Goal: Task Accomplishment & Management: Manage account settings

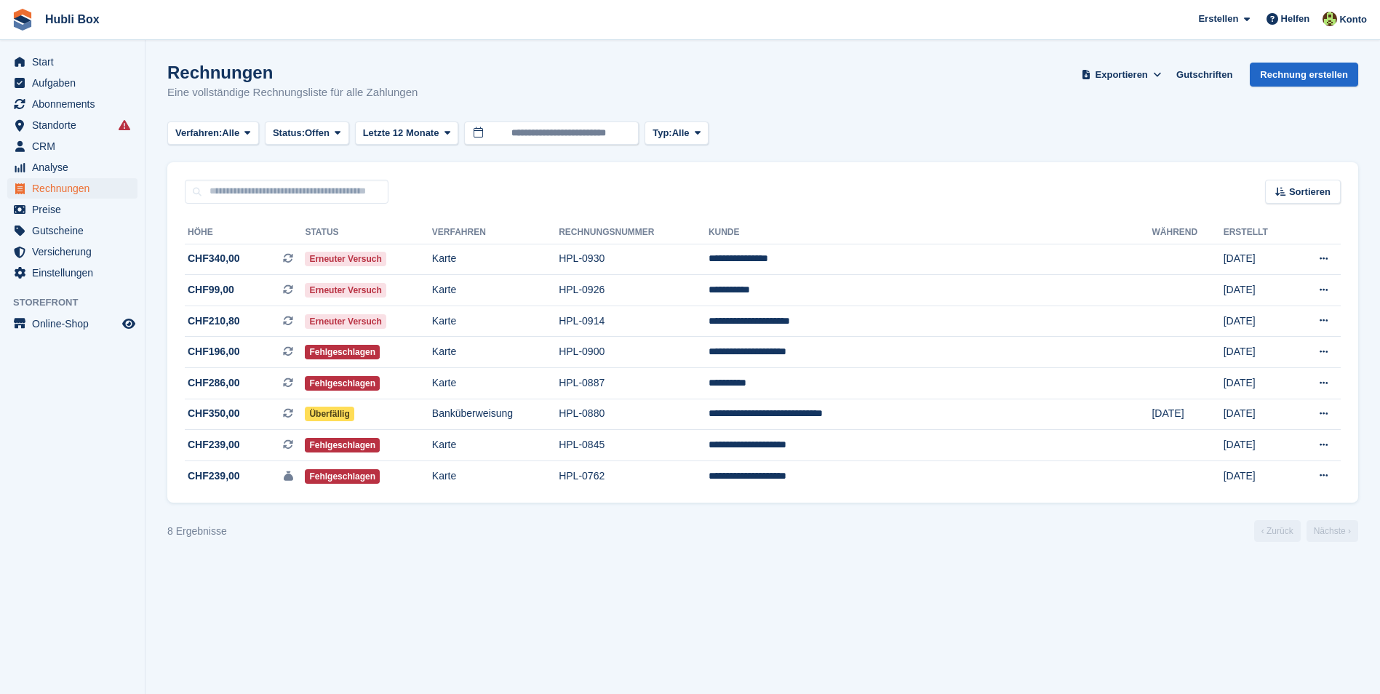
click at [187, 73] on h1 "Rechnungen" at bounding box center [292, 73] width 250 height 20
click at [199, 84] on p "Eine vollständige Rechnungsliste für alle Zahlungen" at bounding box center [292, 92] width 250 height 17
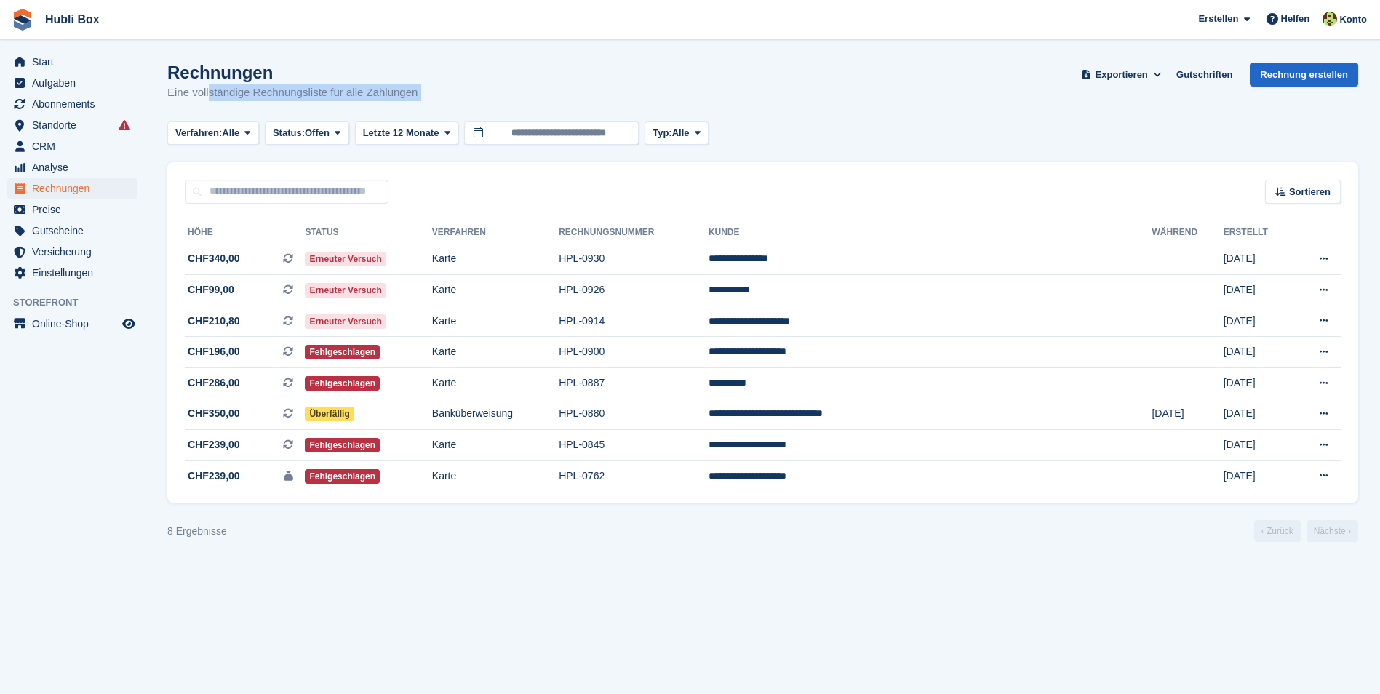
click at [199, 84] on p "Eine vollständige Rechnungsliste für alle Zahlungen" at bounding box center [292, 92] width 250 height 17
click at [283, 97] on p "Eine vollständige Rechnungsliste für alle Zahlungen" at bounding box center [292, 92] width 250 height 17
click at [223, 74] on h1 "Rechnungen" at bounding box center [292, 73] width 250 height 20
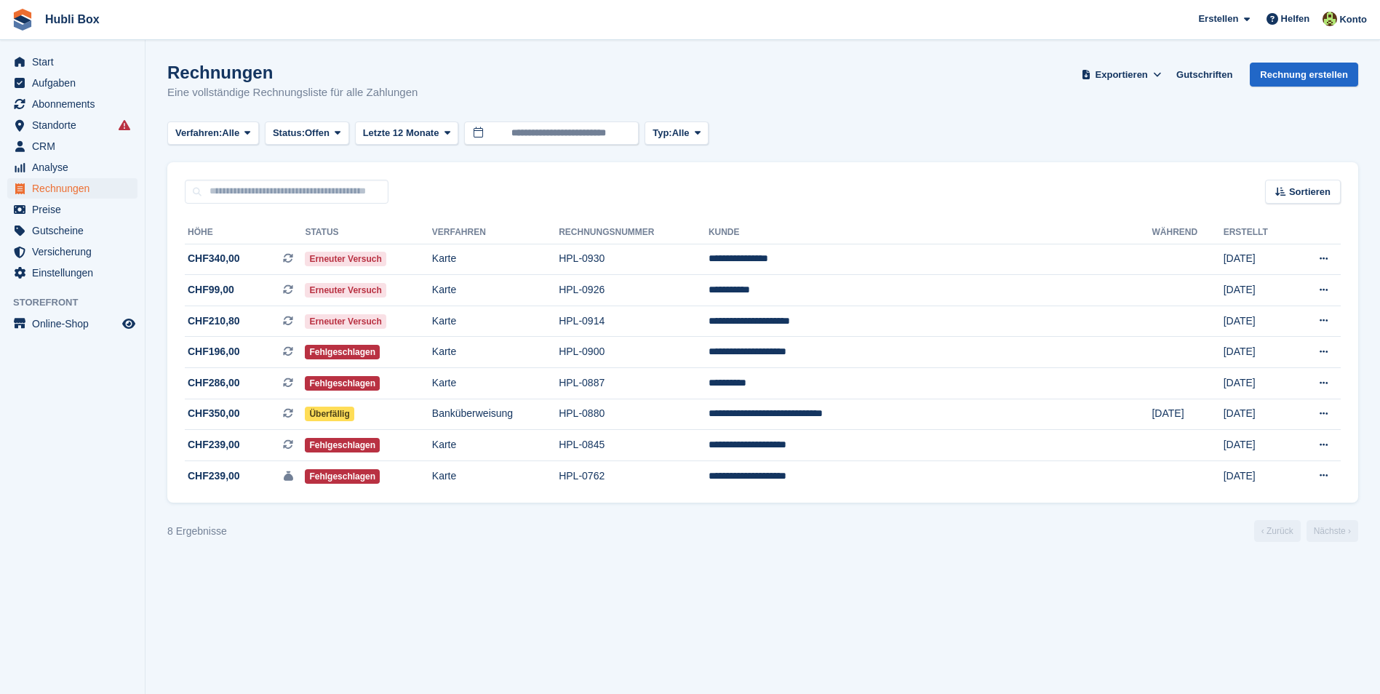
click at [223, 74] on h1 "Rechnungen" at bounding box center [292, 73] width 250 height 20
click at [226, 96] on p "Eine vollständige Rechnungsliste für alle Zahlungen" at bounding box center [292, 92] width 250 height 17
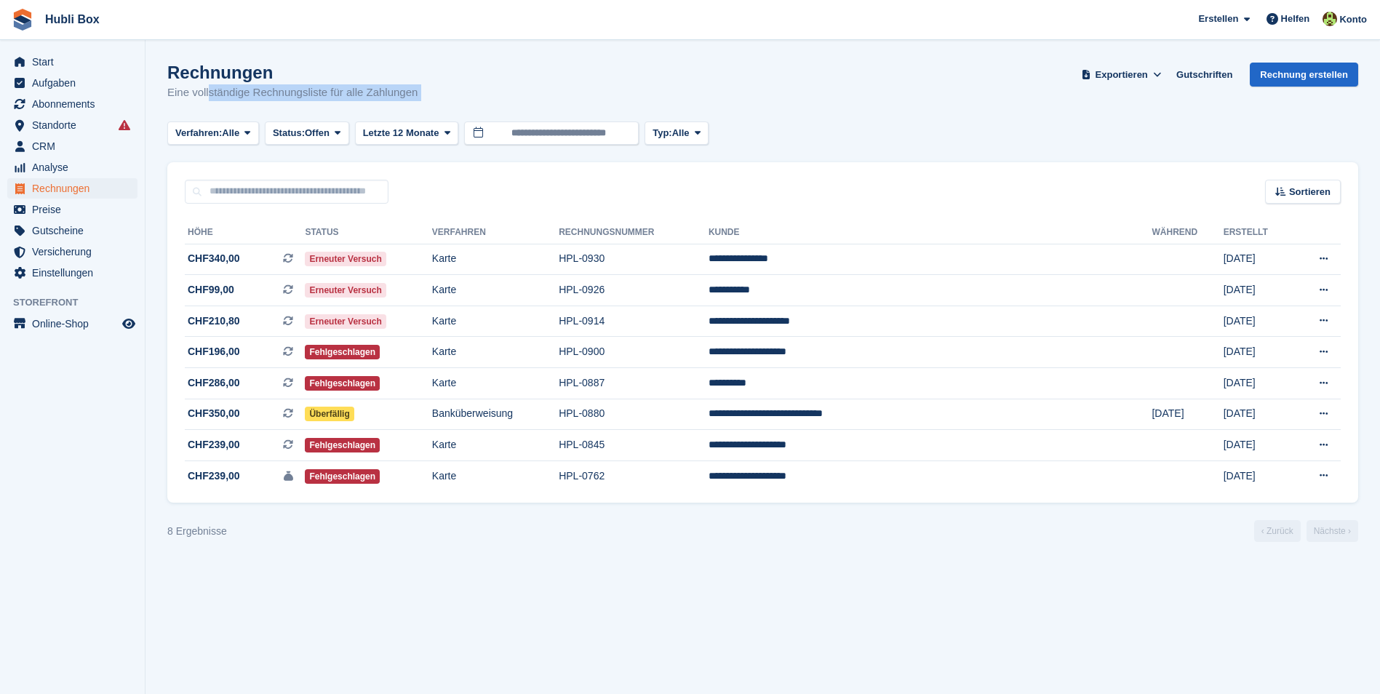
click at [226, 96] on p "Eine vollständige Rechnungsliste für alle Zahlungen" at bounding box center [292, 92] width 250 height 17
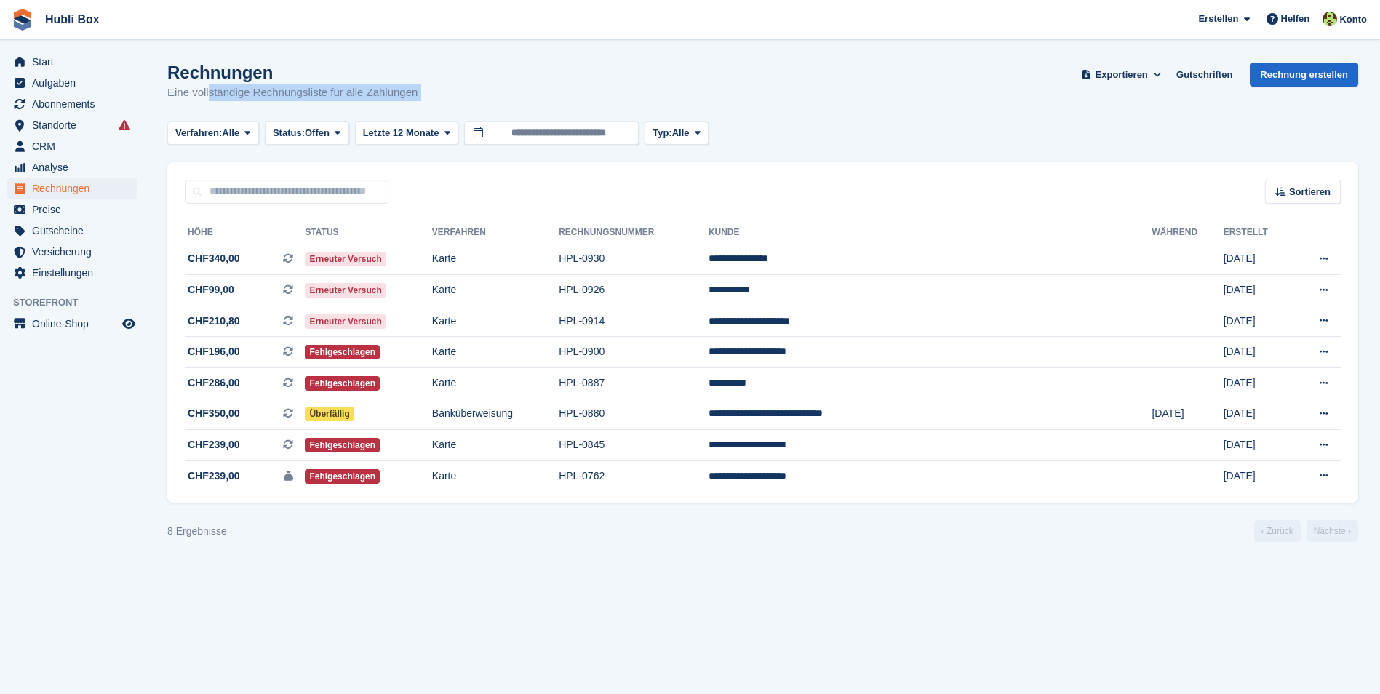
click at [226, 96] on p "Eine vollständige Rechnungsliste für alle Zahlungen" at bounding box center [292, 92] width 250 height 17
click at [220, 73] on h1 "Rechnungen" at bounding box center [292, 73] width 250 height 20
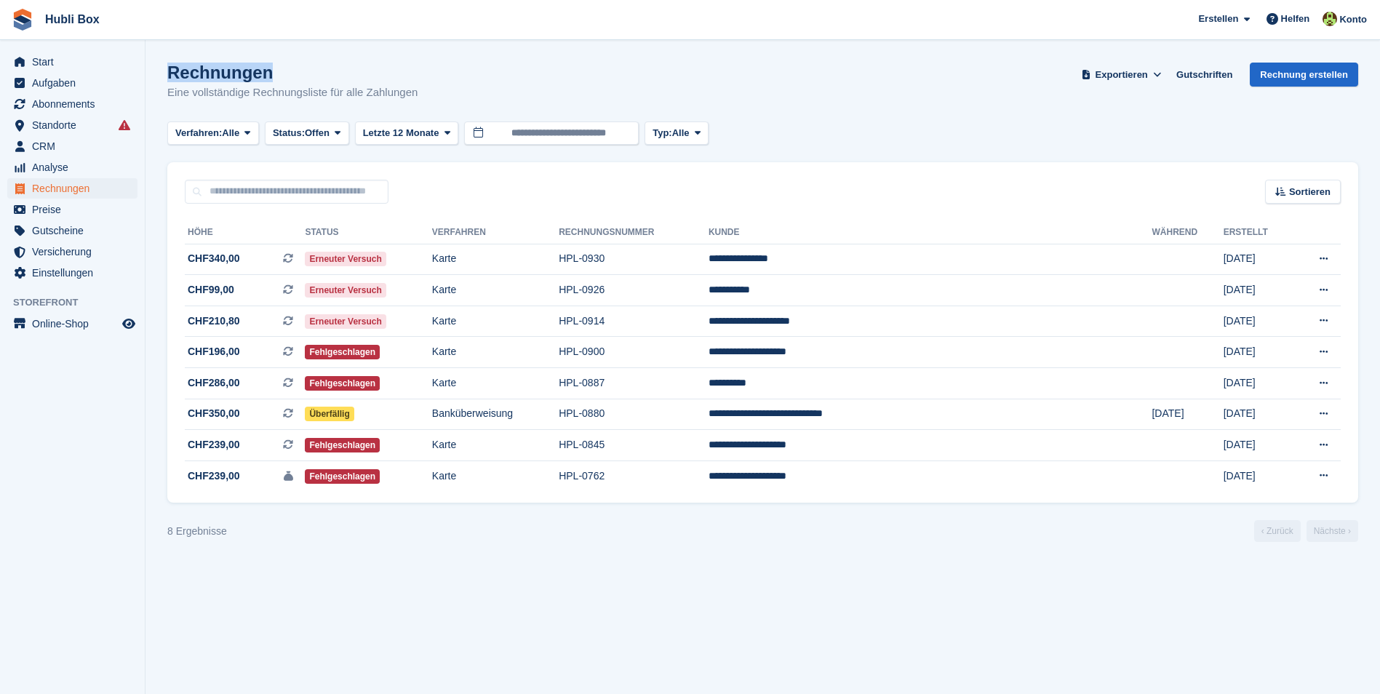
click at [220, 73] on h1 "Rechnungen" at bounding box center [292, 73] width 250 height 20
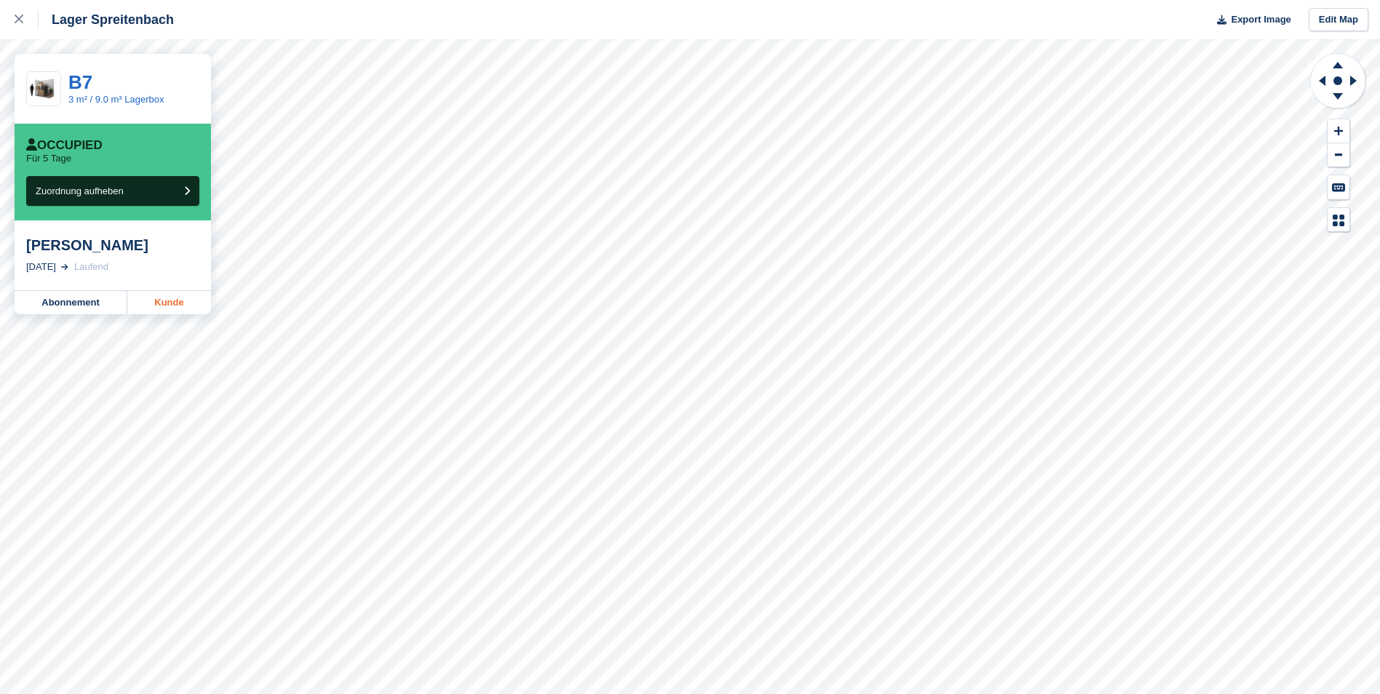
click at [192, 310] on link "Kunde" at bounding box center [169, 302] width 84 height 23
click at [1332, 23] on link "Edit Map" at bounding box center [1339, 20] width 60 height 24
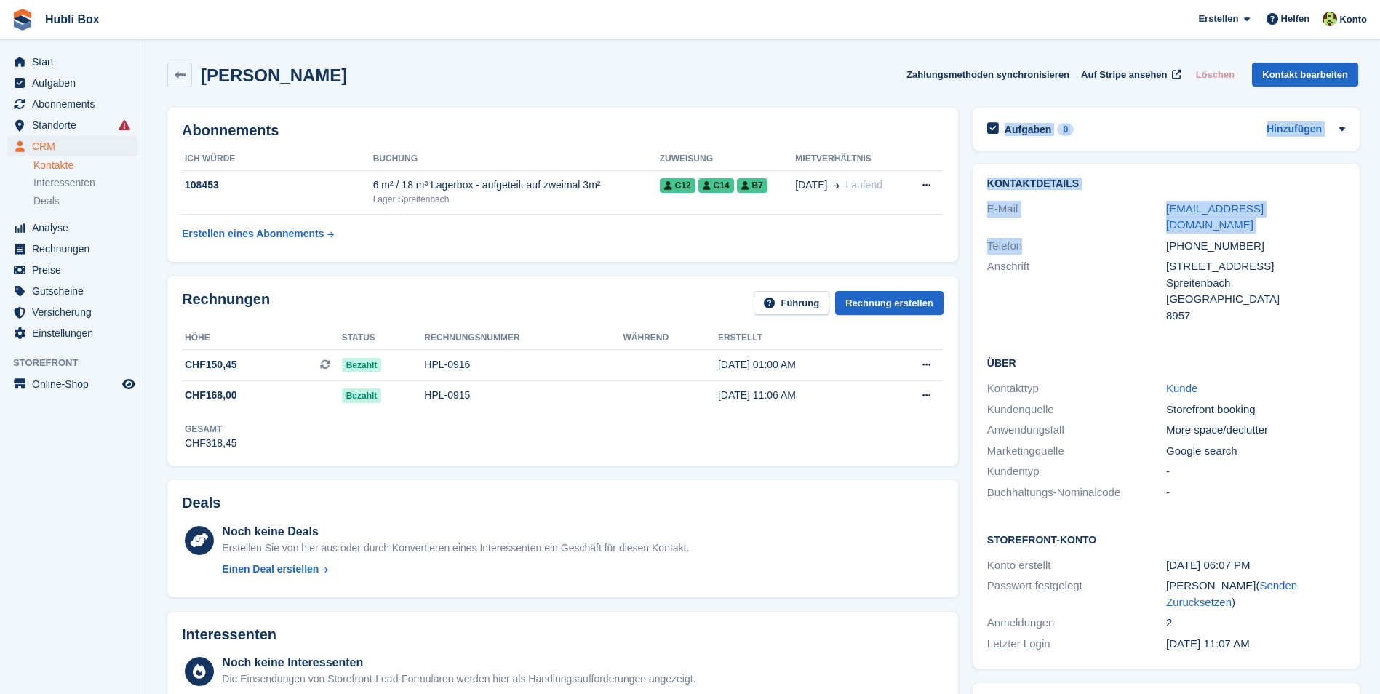
drag, startPoint x: 1156, startPoint y: 222, endPoint x: 968, endPoint y: 143, distance: 203.5
click at [744, 87] on div "Hans Blättler Zahlungsmethoden synchronisieren Auf Stripe ansehen Löschen Konta…" at bounding box center [762, 75] width 1191 height 25
click at [835, 81] on div "Hans Blättler Zahlungsmethoden synchronisieren Auf Stripe ansehen Löschen Konta…" at bounding box center [762, 75] width 1191 height 25
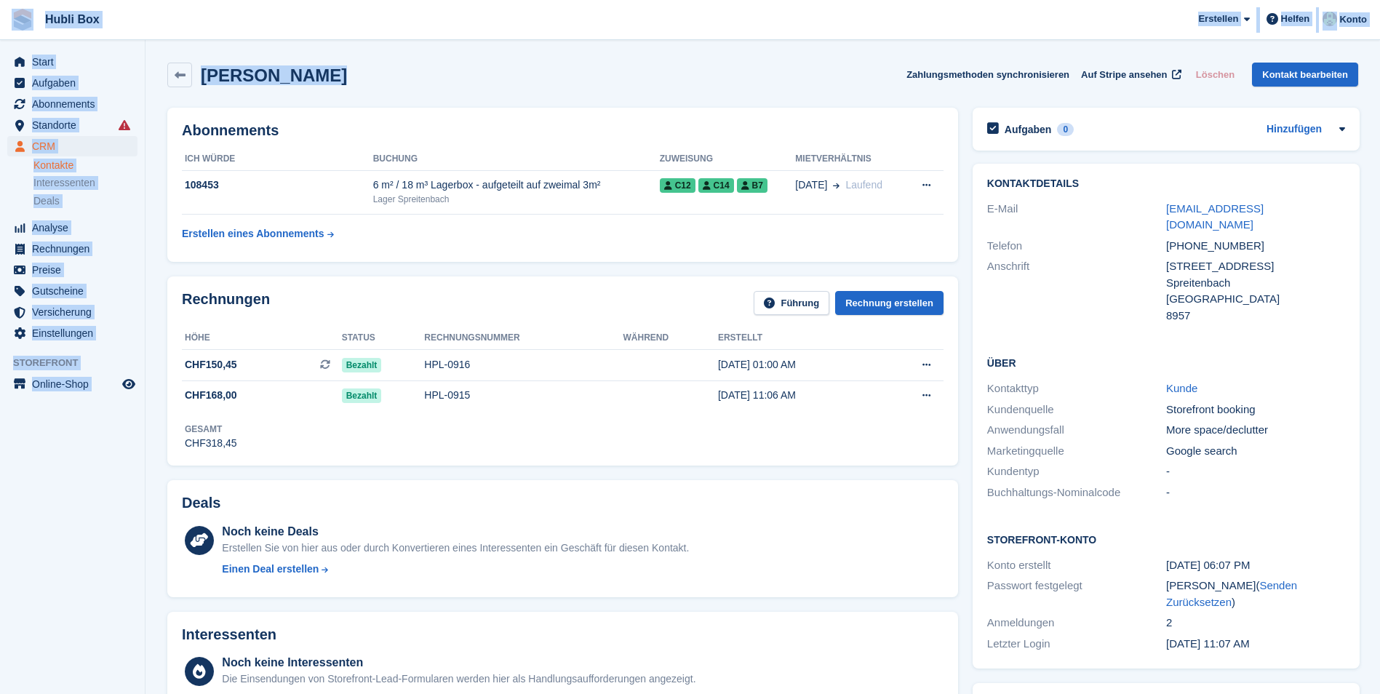
drag, startPoint x: 310, startPoint y: 82, endPoint x: 15, endPoint y: 14, distance: 303.2
click at [323, 36] on span "Hubli Box Erstellen Abonnement Rechnung Kontakt Deal Rabatt Seite Helfen Chat-S…" at bounding box center [690, 19] width 1380 height 39
drag, startPoint x: 343, startPoint y: 91, endPoint x: 11, endPoint y: 18, distance: 340.4
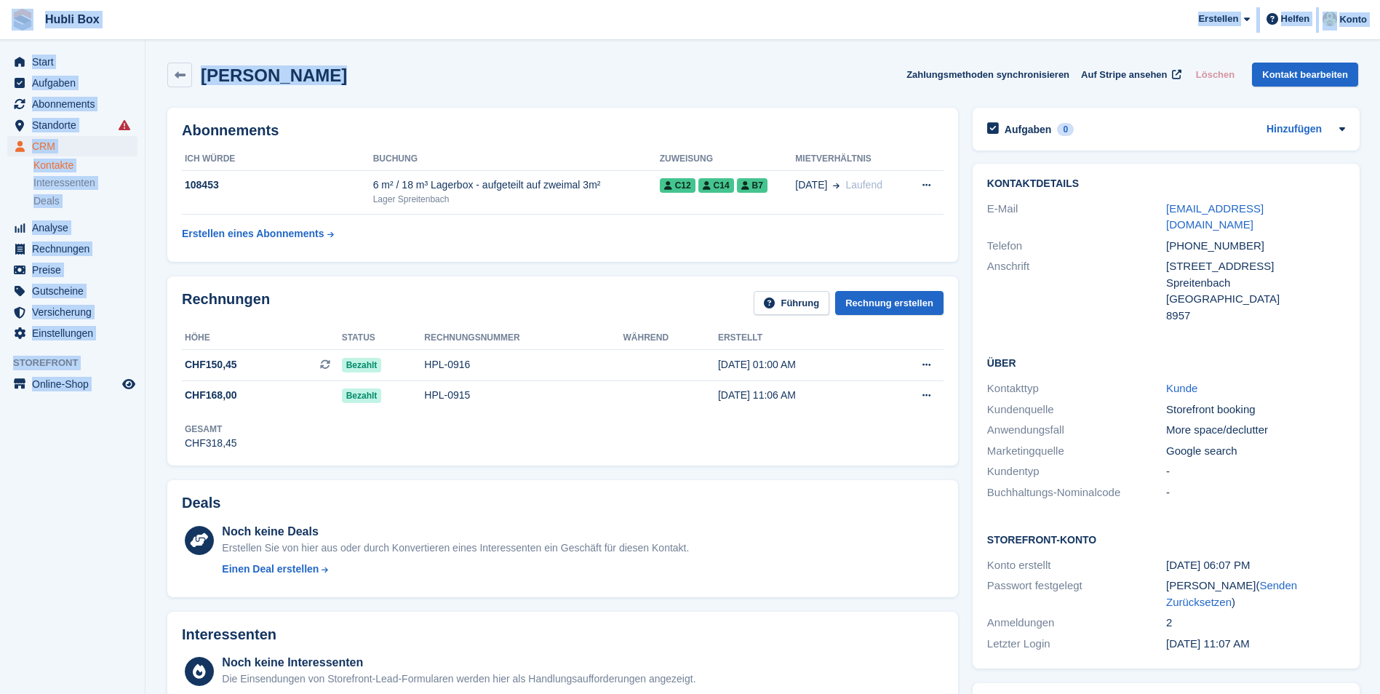
click at [166, 26] on span "Hubli Box Erstellen Abonnement Rechnung Kontakt Deal Rabatt Seite Helfen Chat-S…" at bounding box center [690, 19] width 1380 height 39
click at [432, 78] on div "Hans Blättler Zahlungsmethoden synchronisieren Auf Stripe ansehen Löschen Konta…" at bounding box center [762, 75] width 1191 height 25
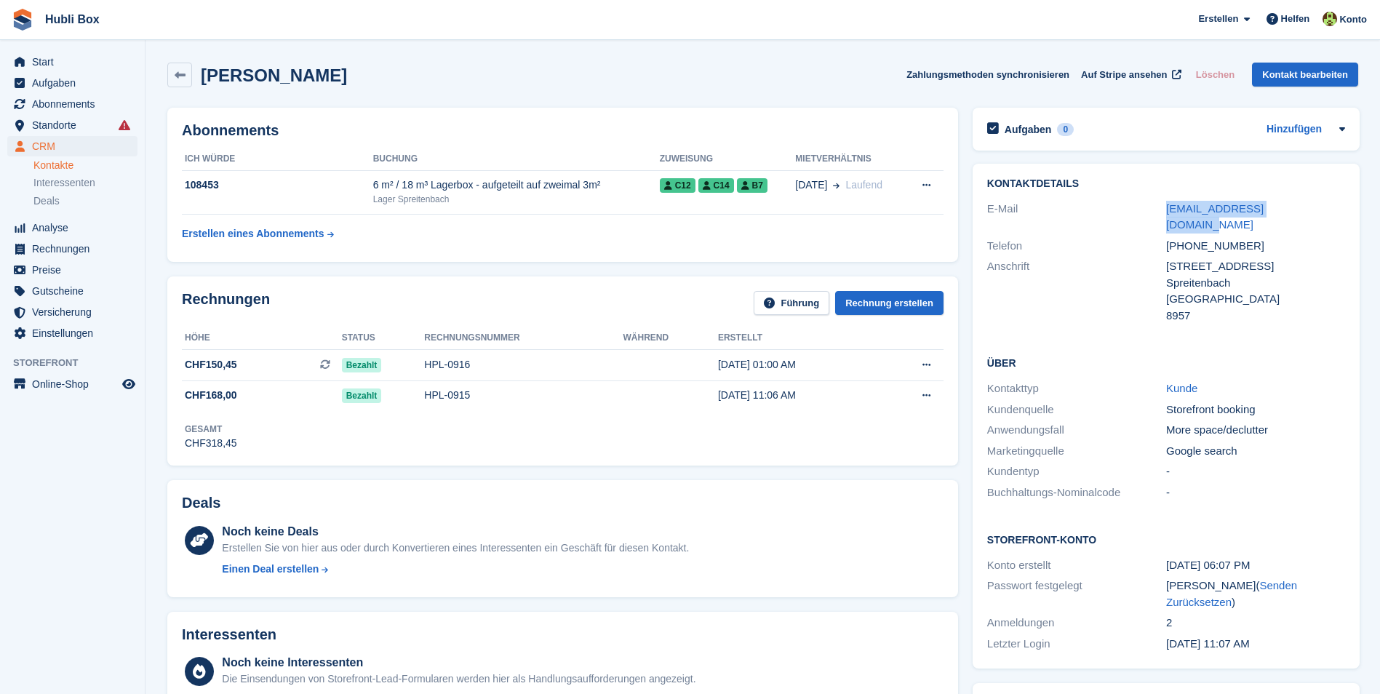
drag, startPoint x: 1158, startPoint y: 209, endPoint x: 1305, endPoint y: 210, distance: 147.7
click at [1305, 210] on div "E-Mail vereda.sertao@gmail.com" at bounding box center [1166, 217] width 358 height 37
copy div "vereda.sertao@gmail.com"
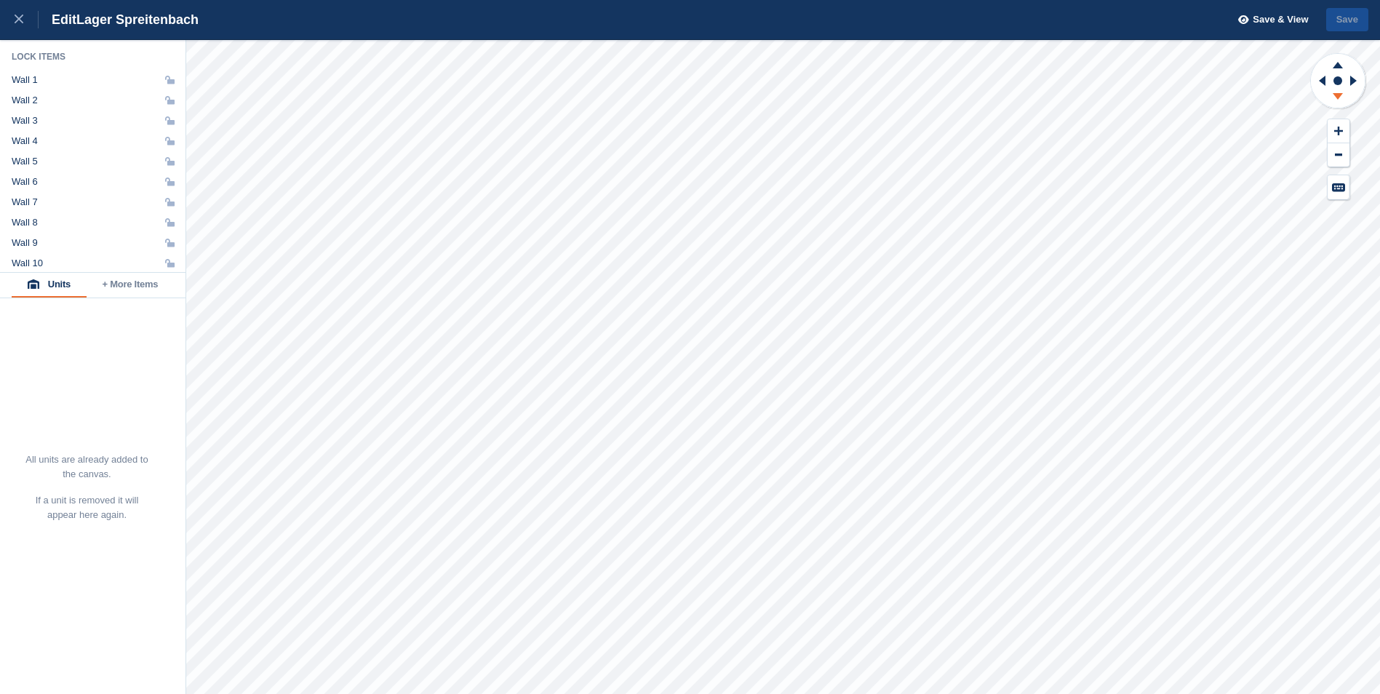
click at [1344, 97] on icon at bounding box center [1338, 98] width 38 height 18
click at [1342, 125] on button at bounding box center [1339, 131] width 22 height 24
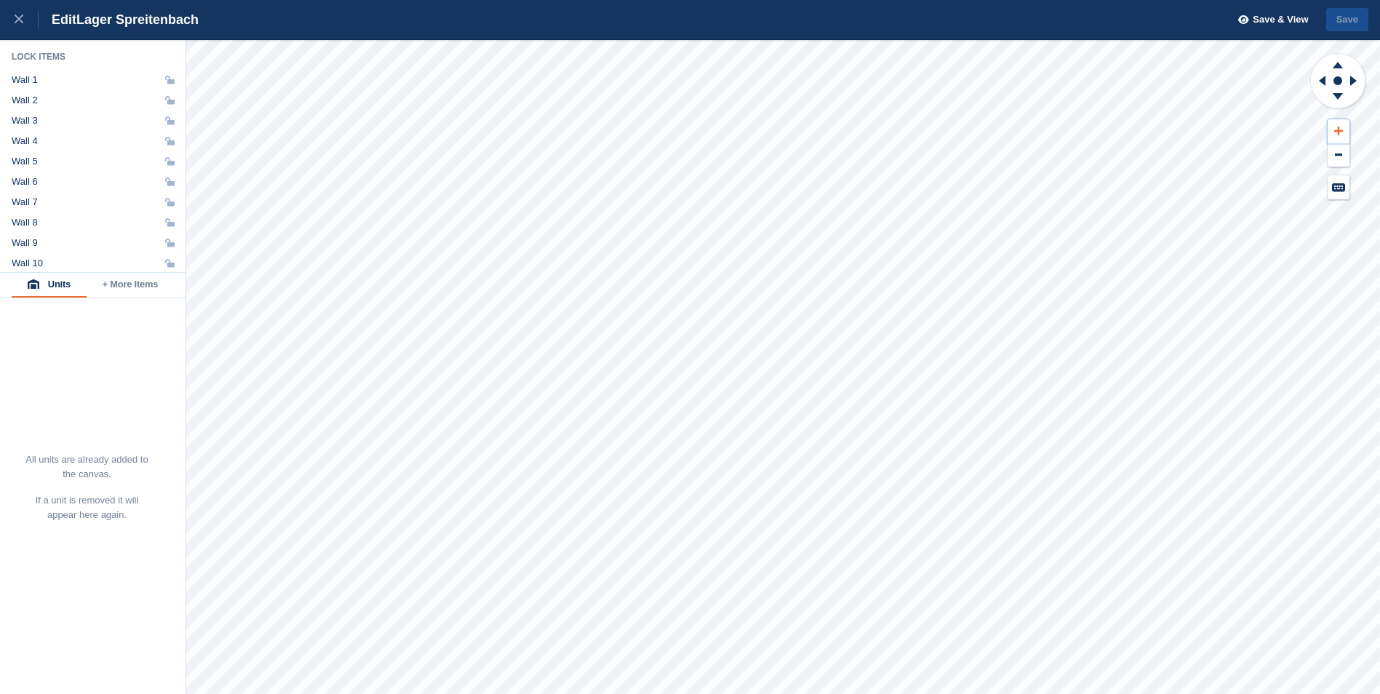
click at [1345, 131] on button at bounding box center [1339, 131] width 22 height 24
click at [1353, 79] on icon at bounding box center [1353, 81] width 7 height 10
click at [1328, 78] on icon at bounding box center [1320, 81] width 18 height 38
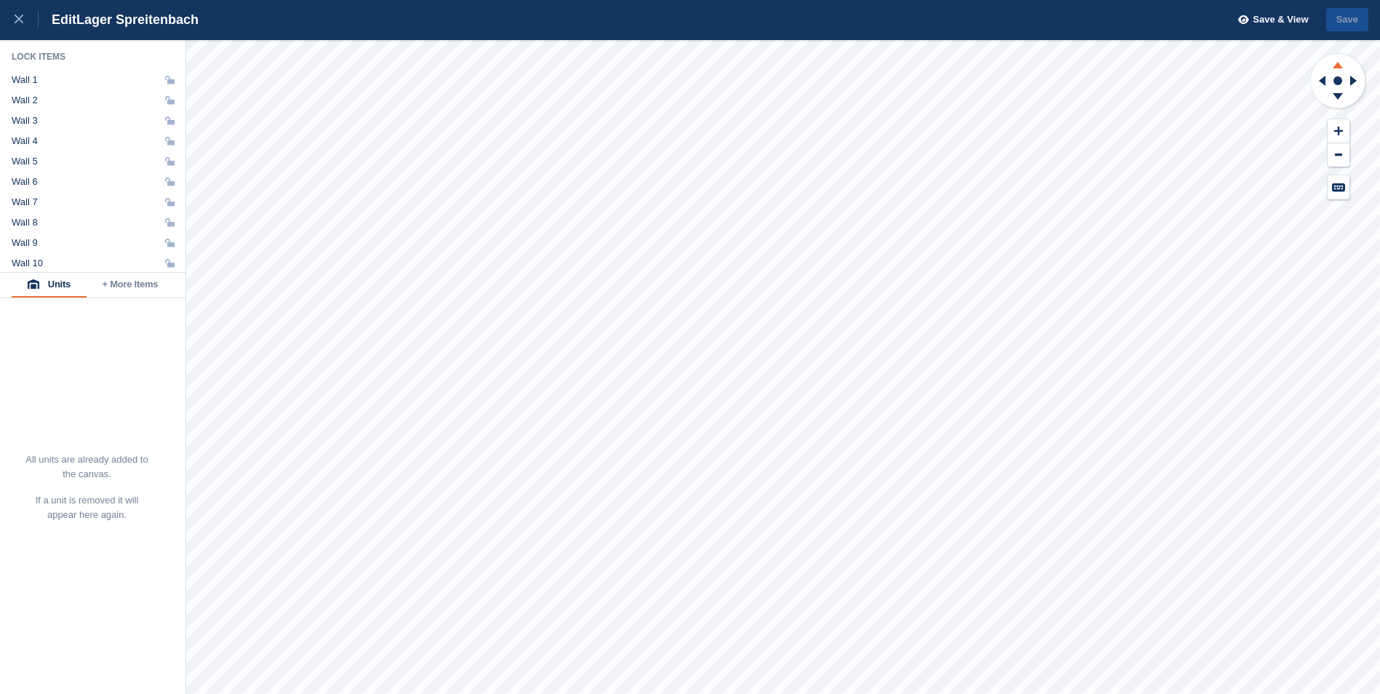
click at [1336, 68] on icon at bounding box center [1338, 65] width 10 height 7
click at [1345, 96] on icon at bounding box center [1338, 98] width 38 height 18
click at [1339, 136] on button at bounding box center [1339, 131] width 22 height 24
click at [1339, 136] on icon at bounding box center [1338, 131] width 9 height 10
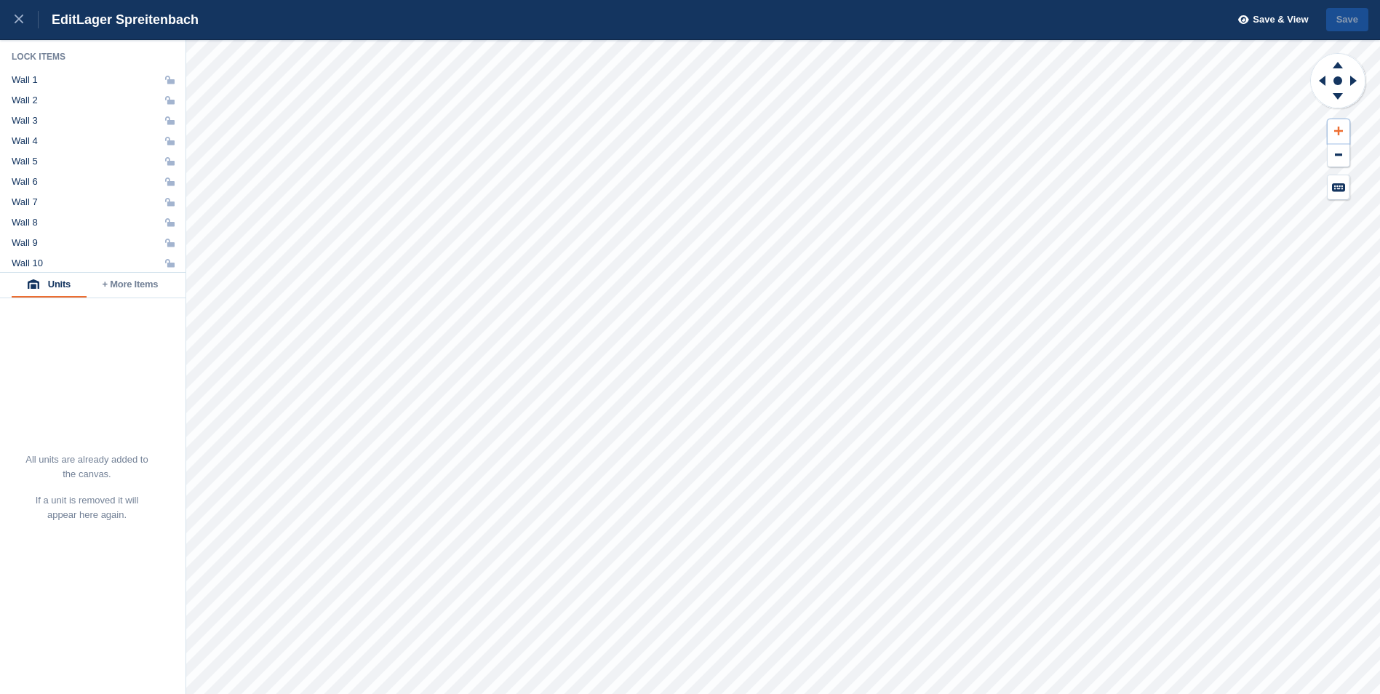
click at [1339, 136] on icon at bounding box center [1338, 131] width 9 height 10
click at [1325, 81] on icon at bounding box center [1322, 81] width 7 height 10
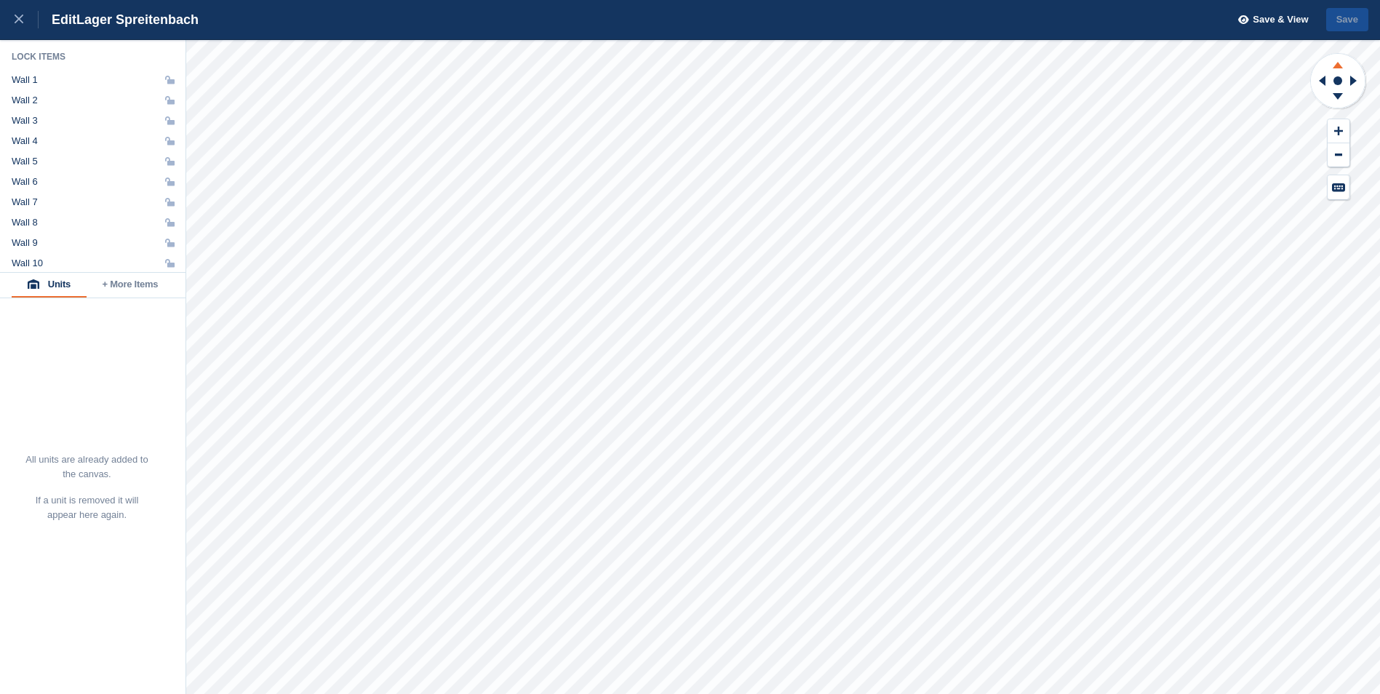
click at [1338, 64] on icon at bounding box center [1338, 65] width 10 height 7
click at [1339, 130] on icon at bounding box center [1338, 131] width 9 height 10
click at [1268, 24] on span "Save & View" at bounding box center [1280, 19] width 55 height 15
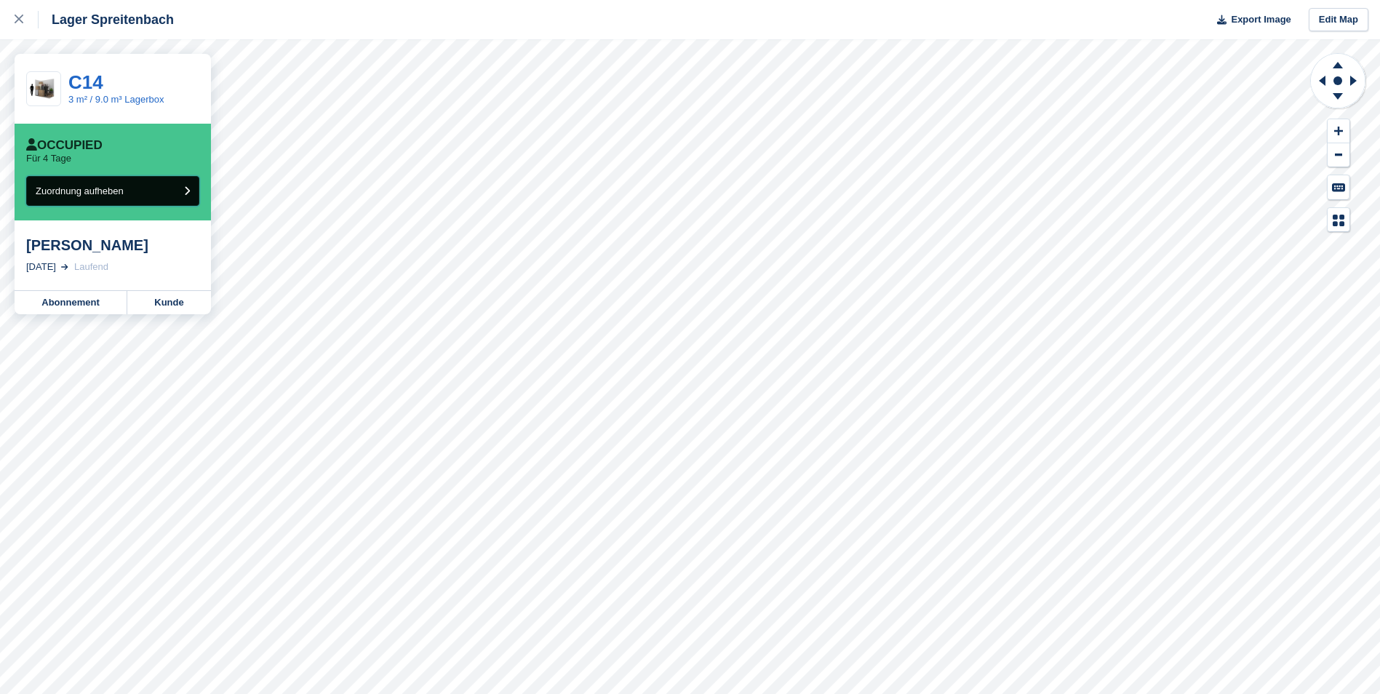
click at [117, 183] on button "Zuordnung aufheben" at bounding box center [112, 191] width 173 height 30
click at [129, 204] on button "Zuordnung aufheben" at bounding box center [112, 191] width 173 height 30
